Goal: Task Accomplishment & Management: Manage account settings

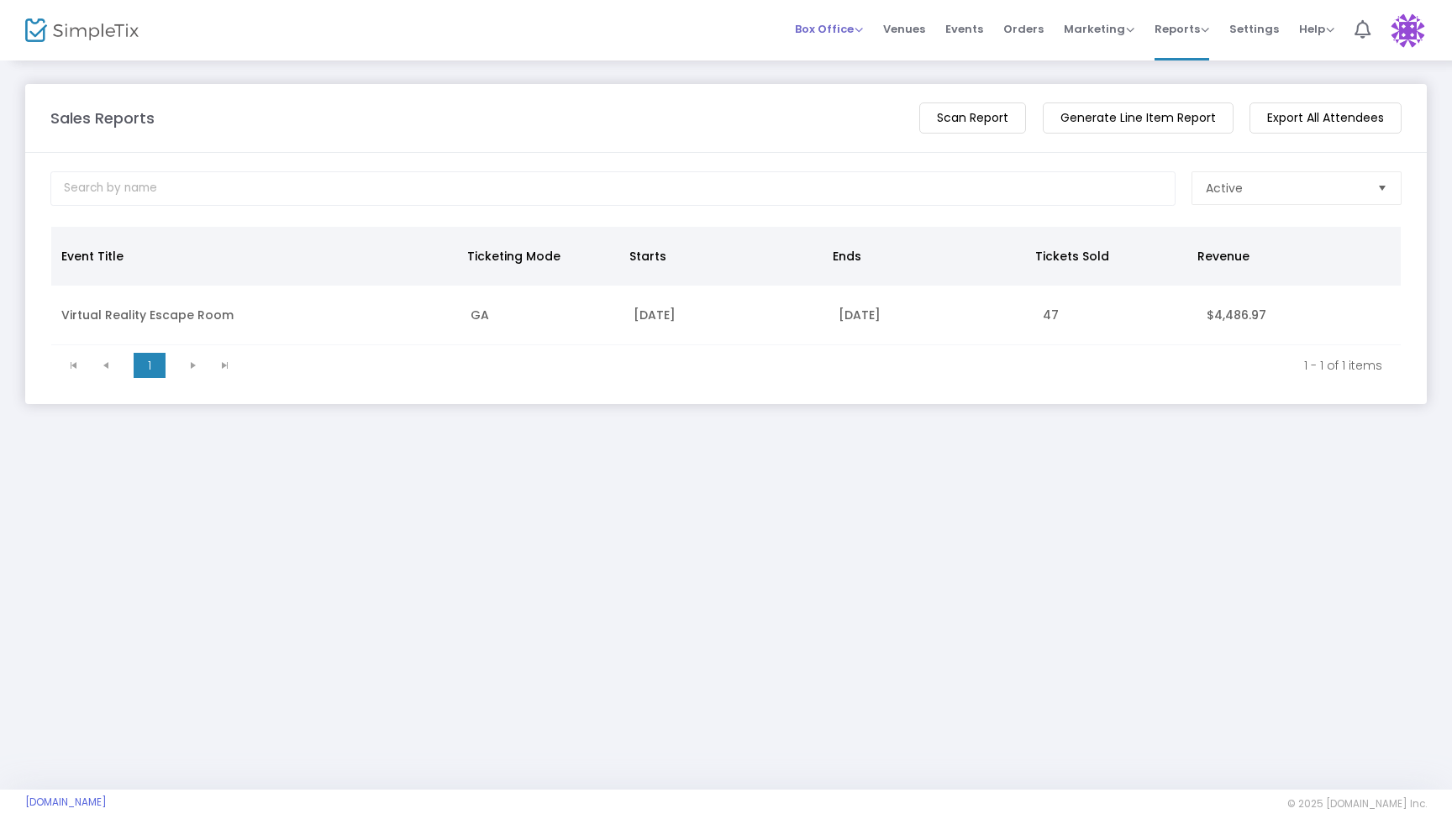
click at [830, 29] on span "Box Office" at bounding box center [829, 29] width 68 height 16
click at [844, 88] on li "Bookings" at bounding box center [855, 89] width 120 height 33
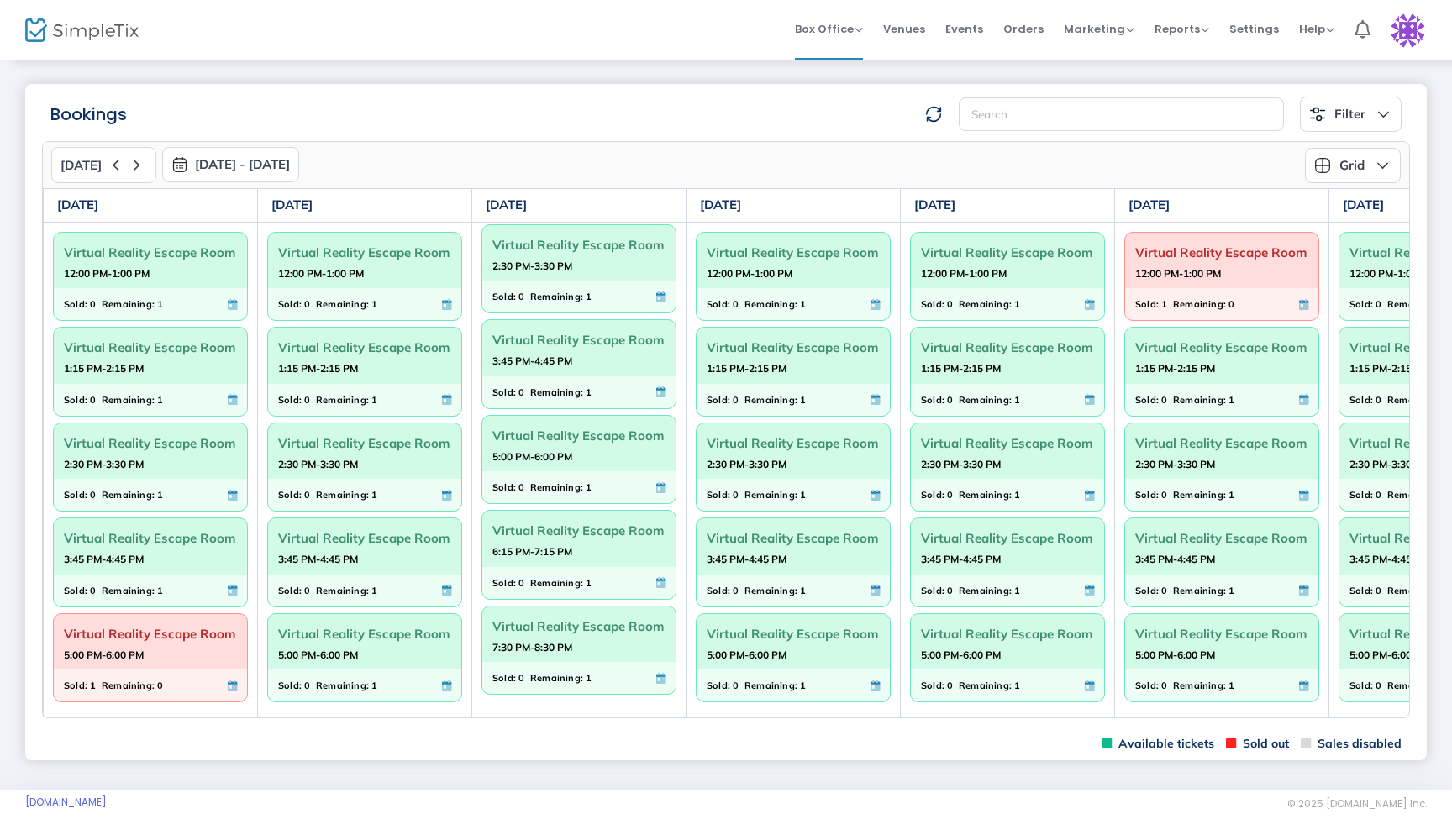
scroll to position [319, 0]
click at [625, 651] on span "7:30 PM-8:30 PM" at bounding box center [579, 648] width 173 height 17
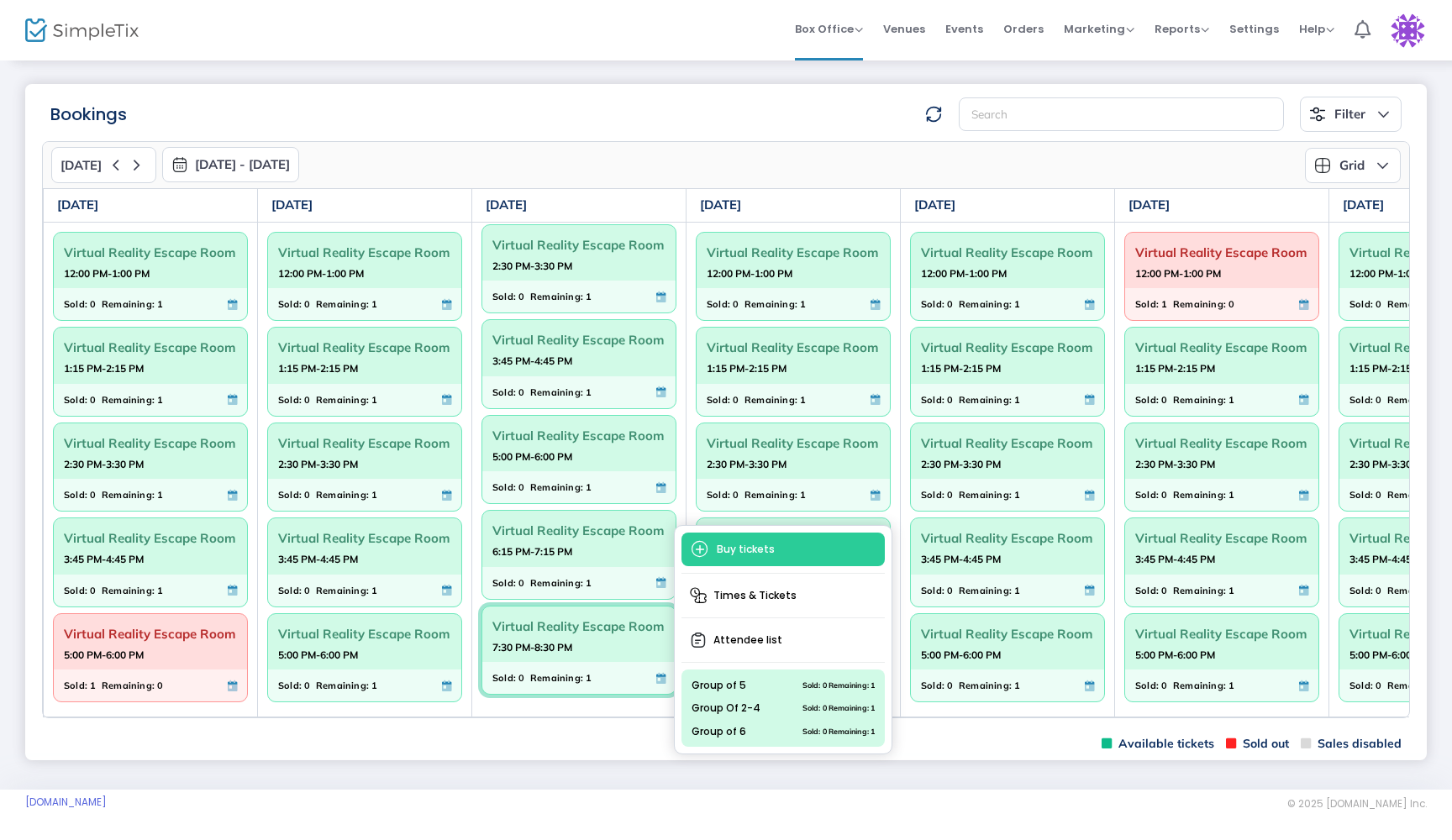
click at [496, 93] on m-panel-header "Bookings Filter Minimum available capacity Events Virtual Reality Escape Room E…" at bounding box center [726, 108] width 1402 height 48
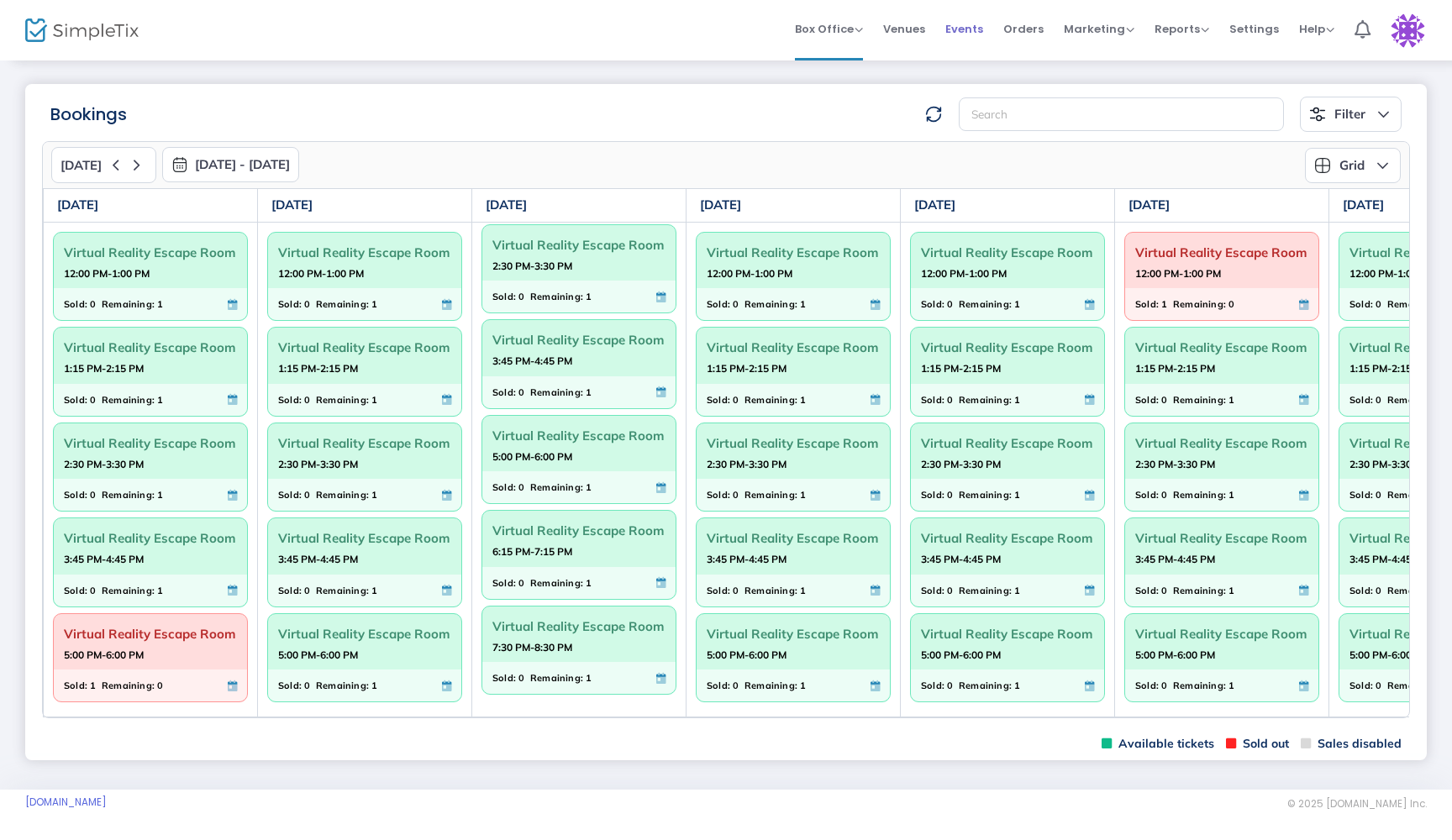
click at [970, 33] on span "Events" at bounding box center [964, 29] width 38 height 43
